Goal: Task Accomplishment & Management: Use online tool/utility

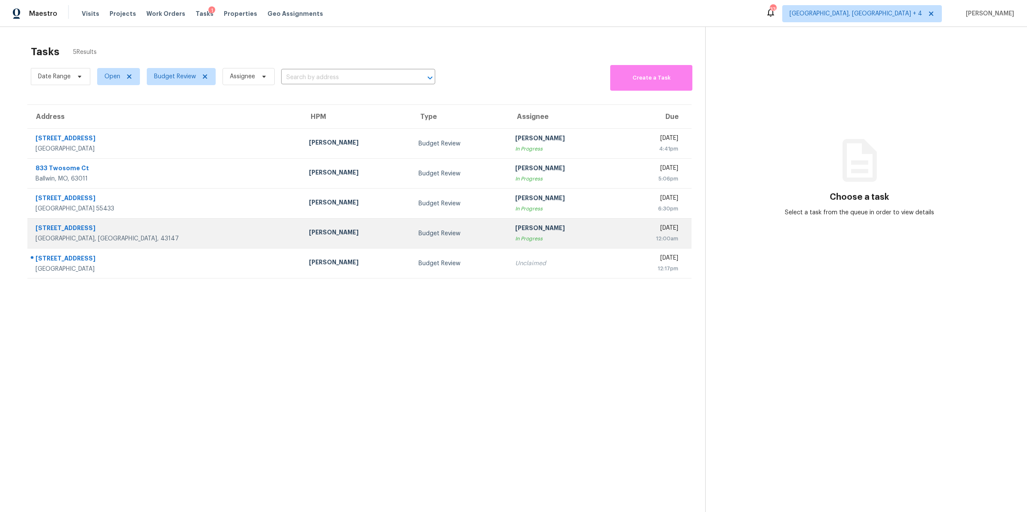
click at [539, 234] on div "In Progress" at bounding box center [563, 238] width 96 height 9
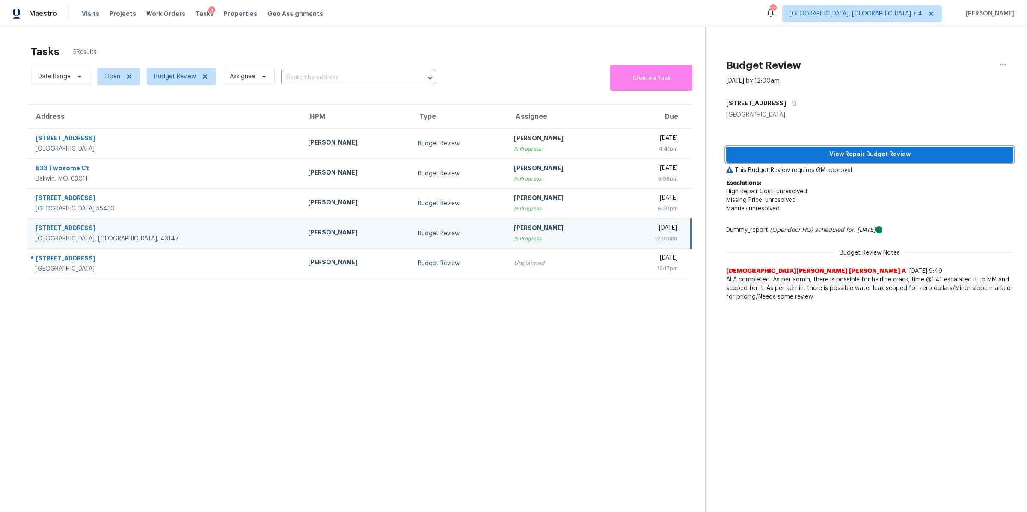
click at [800, 153] on span "View Repair Budget Review" at bounding box center [869, 154] width 273 height 11
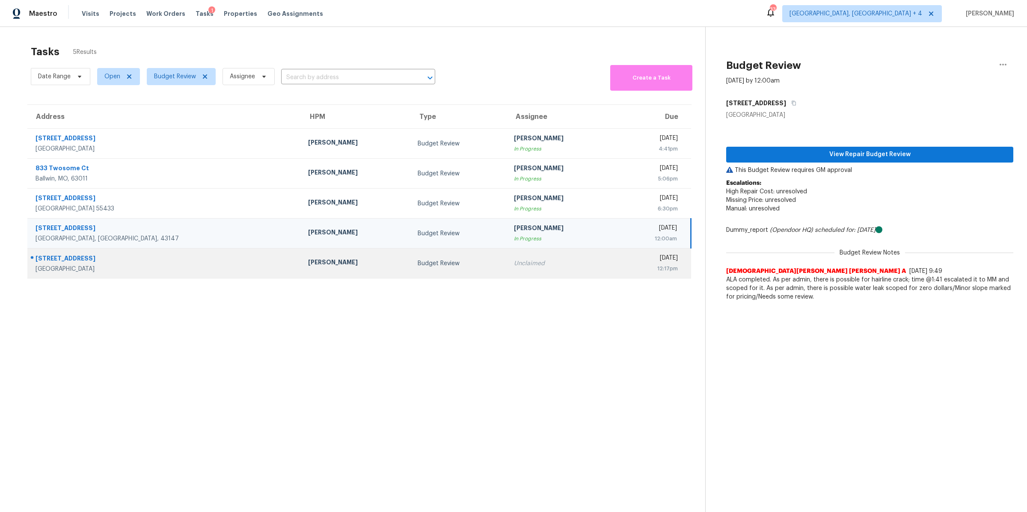
click at [507, 275] on td "Unclaimed" at bounding box center [562, 264] width 110 height 30
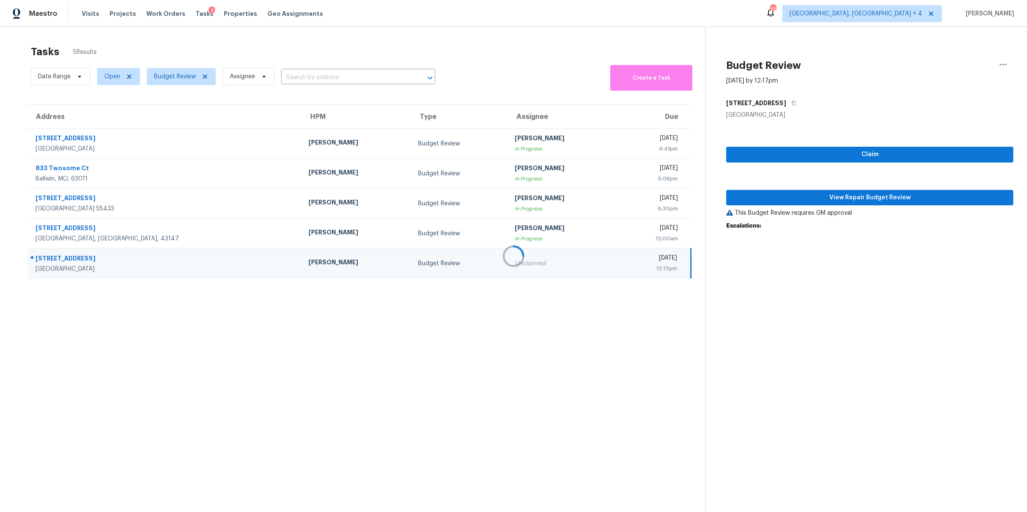
click at [777, 193] on div at bounding box center [513, 256] width 1027 height 512
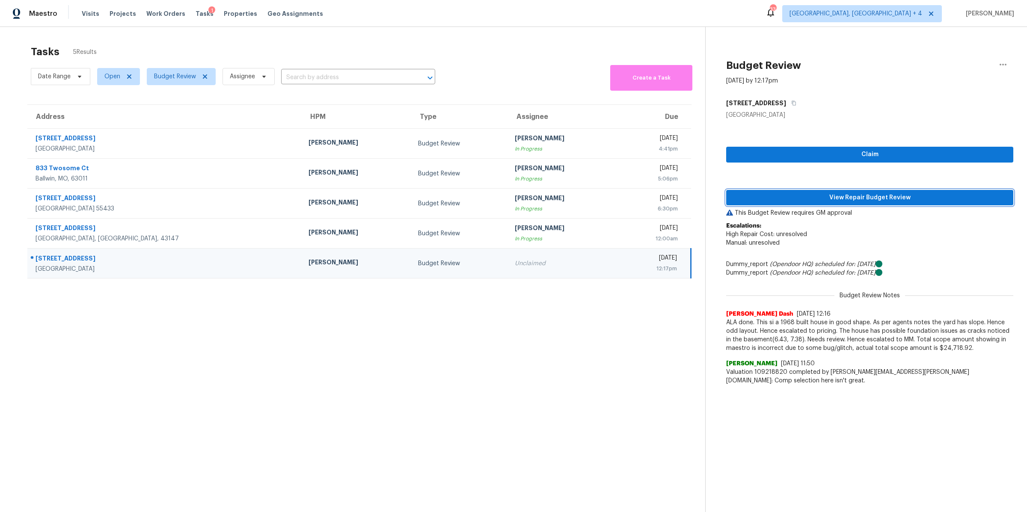
click at [798, 200] on span "View Repair Budget Review" at bounding box center [869, 198] width 273 height 11
